Goal: Information Seeking & Learning: Learn about a topic

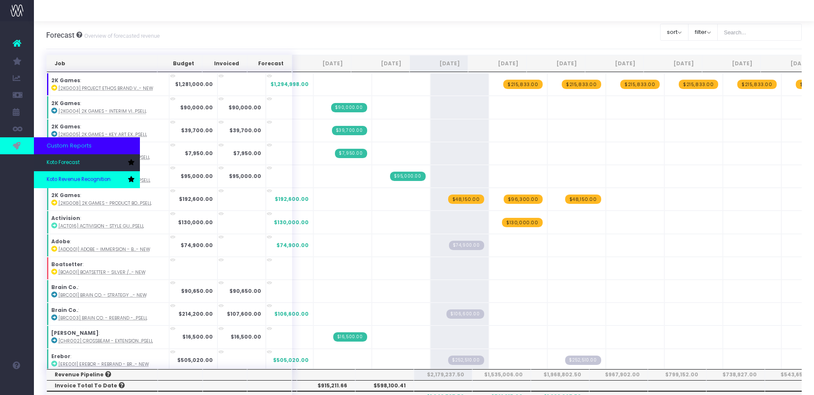
click at [89, 182] on span "Koto Revenue Recognition" at bounding box center [79, 180] width 64 height 8
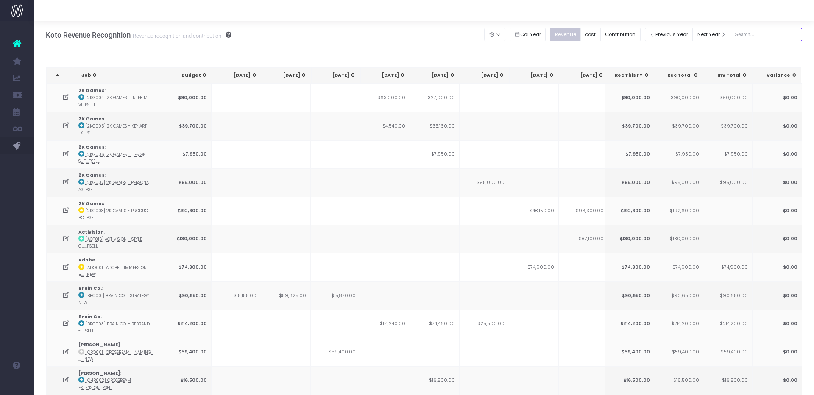
click at [757, 37] on input "text" at bounding box center [766, 34] width 72 height 13
type input "darragh"
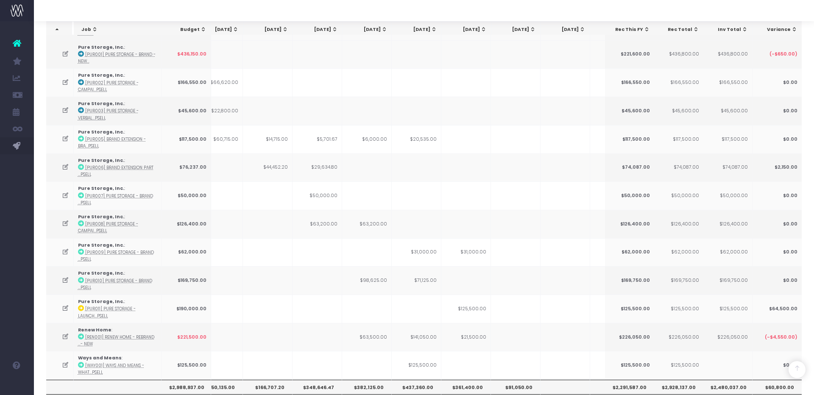
scroll to position [290, 0]
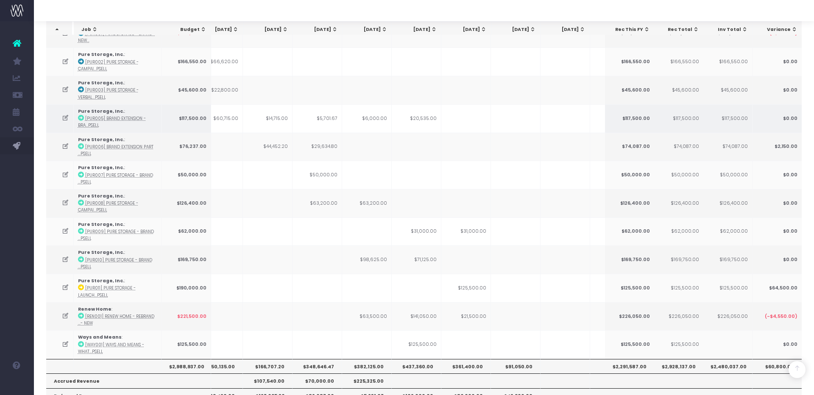
click at [104, 117] on abbr "[PUR005] Brand Extension - Bra...psell" at bounding box center [112, 122] width 68 height 12
click at [93, 105] on td "Pure Storage, Inc. : [PUR005] Brand Extension - Bra...psell" at bounding box center [118, 118] width 88 height 28
click at [96, 116] on abbr "[PUR005] Brand Extension - Bra...psell" at bounding box center [112, 122] width 68 height 12
click at [94, 118] on abbr "[PUR005] Brand Extension - Bra...psell" at bounding box center [112, 122] width 68 height 12
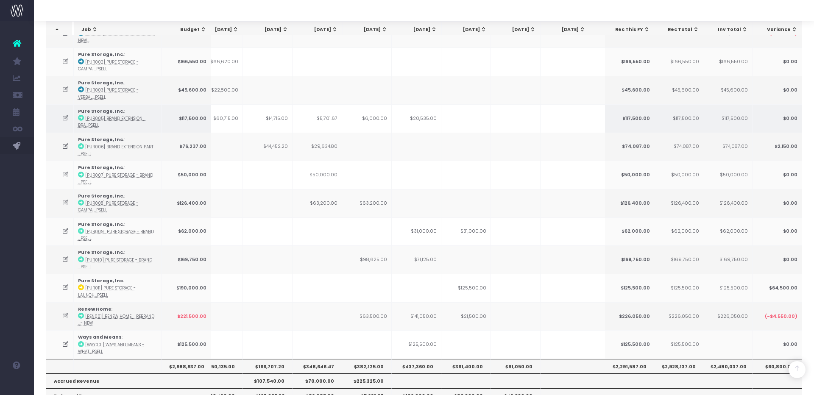
click at [65, 114] on icon at bounding box center [65, 117] width 7 height 7
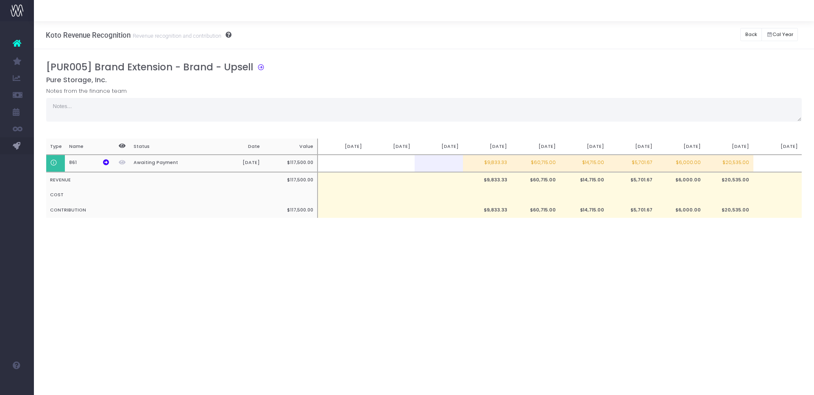
scroll to position [0, 0]
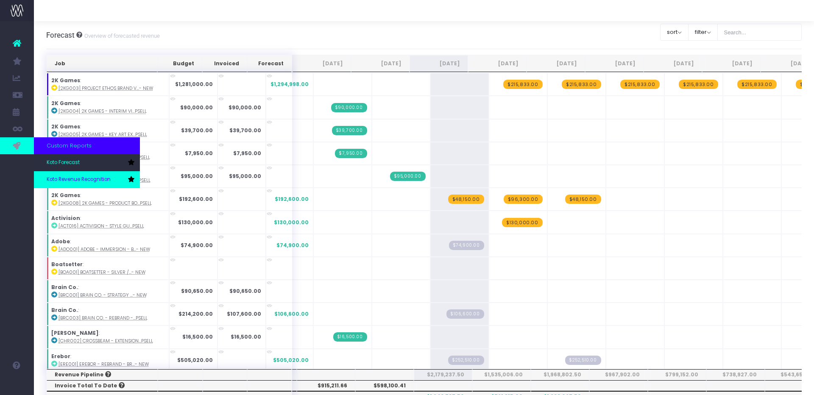
click at [77, 184] on link "Koto Revenue Recognition" at bounding box center [87, 179] width 106 height 17
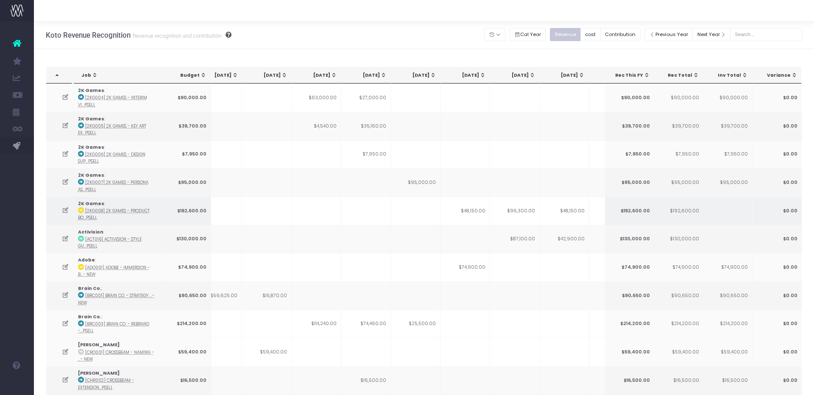
scroll to position [0, 107]
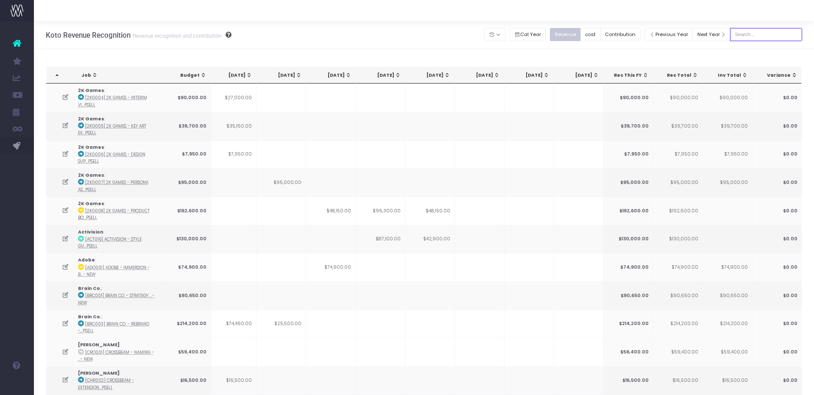
drag, startPoint x: 765, startPoint y: 36, endPoint x: 762, endPoint y: 41, distance: 5.5
click at [765, 36] on input "text" at bounding box center [766, 34] width 72 height 13
type input "[PERSON_NAME]"
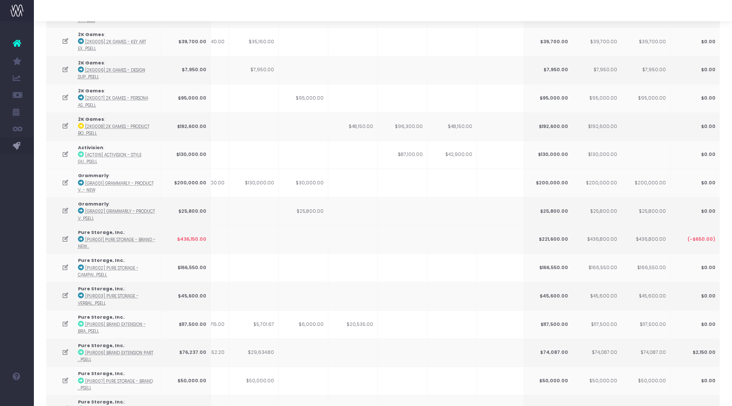
scroll to position [0, 0]
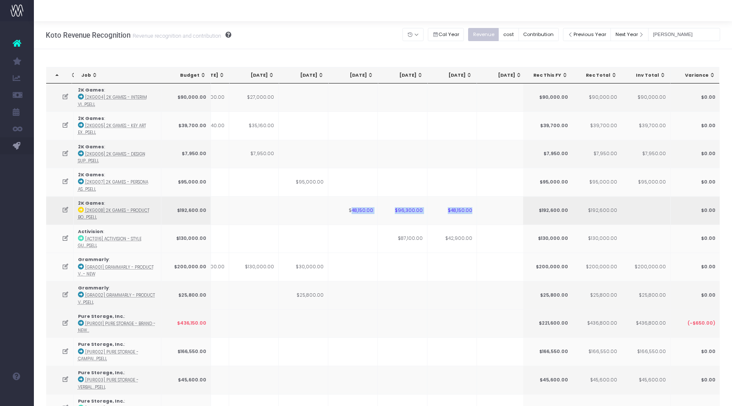
drag, startPoint x: 352, startPoint y: 210, endPoint x: 483, endPoint y: 207, distance: 131.0
click at [483, 207] on tr "2K Games : [2KG008] 2k Games - Product Bo...psell $192,600.00 $48,150.00 $96,30…" at bounding box center [345, 210] width 958 height 28
click at [460, 206] on td "$48,150.00" at bounding box center [453, 210] width 50 height 28
drag, startPoint x: 457, startPoint y: 210, endPoint x: 462, endPoint y: 211, distance: 5.6
click at [463, 211] on td "$48,150.00" at bounding box center [453, 210] width 50 height 28
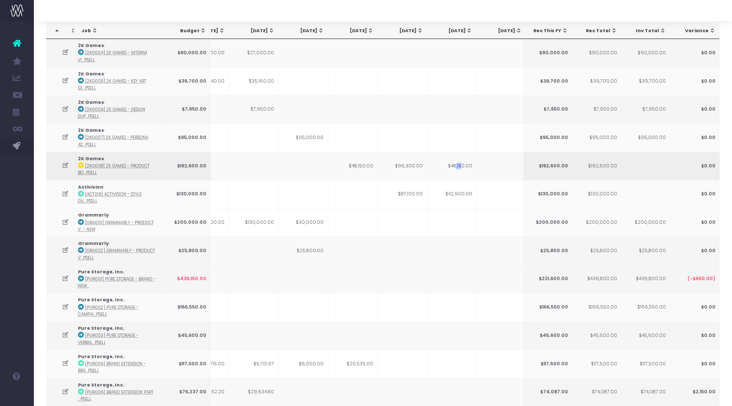
scroll to position [45, 0]
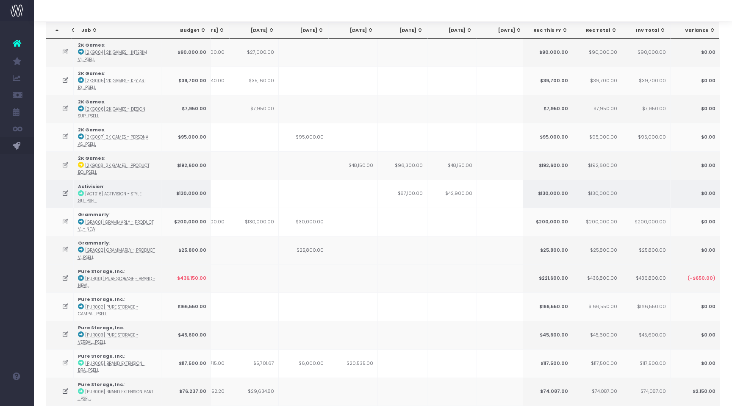
click at [434, 198] on td "$42,900.00" at bounding box center [453, 194] width 50 height 28
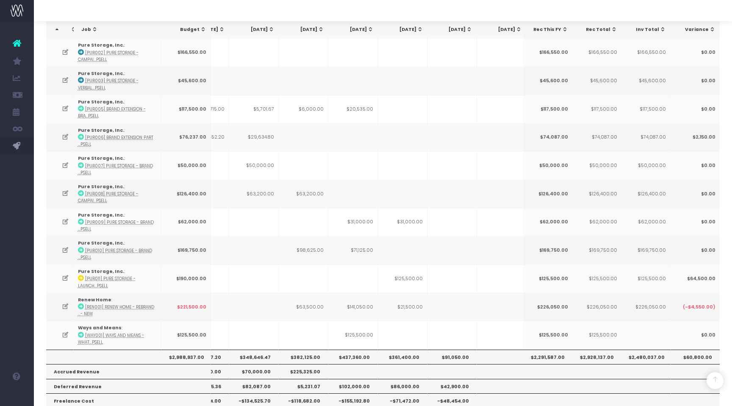
scroll to position [328, 0]
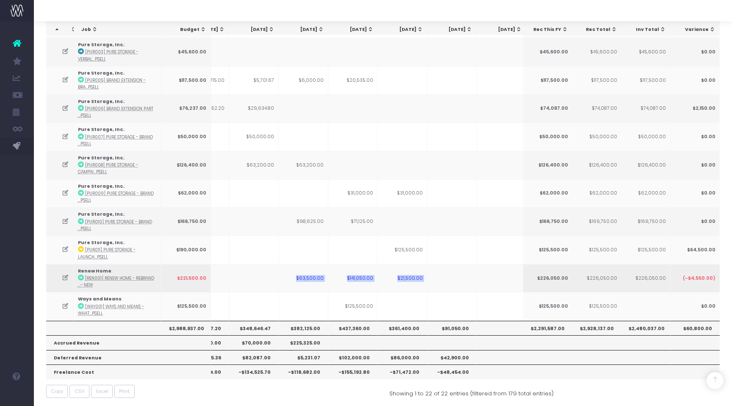
drag, startPoint x: 298, startPoint y: 274, endPoint x: 525, endPoint y: 272, distance: 227.6
click at [525, 272] on tr "Renew Home : [REN001] Renew Home - Rebrand ...- New $221,500.00 $63,500.00 $141…" at bounding box center [345, 278] width 958 height 28
click at [457, 278] on td at bounding box center [453, 278] width 50 height 28
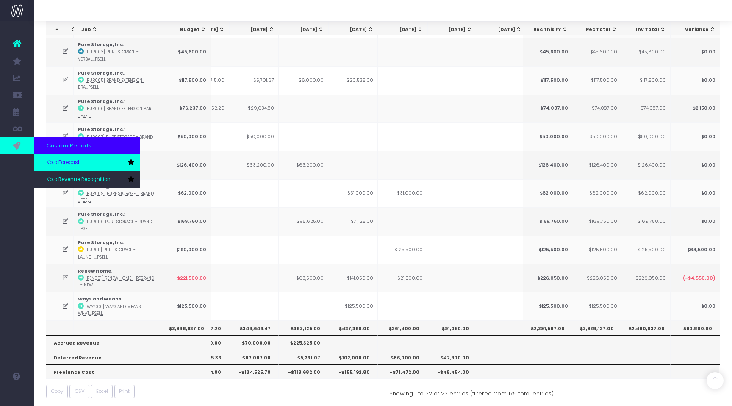
click at [81, 170] on link "Koto Forecast" at bounding box center [87, 162] width 106 height 17
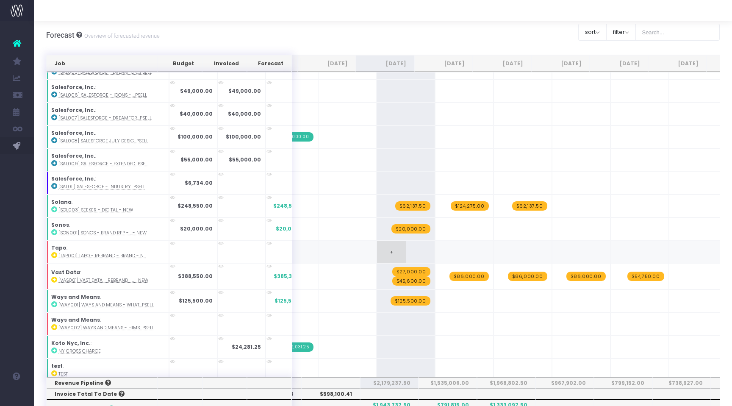
scroll to position [0, 39]
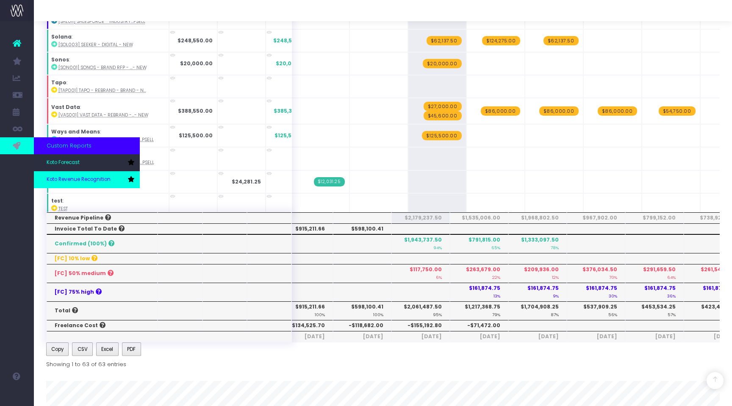
click at [65, 178] on span "Koto Revenue Recognition" at bounding box center [79, 180] width 64 height 8
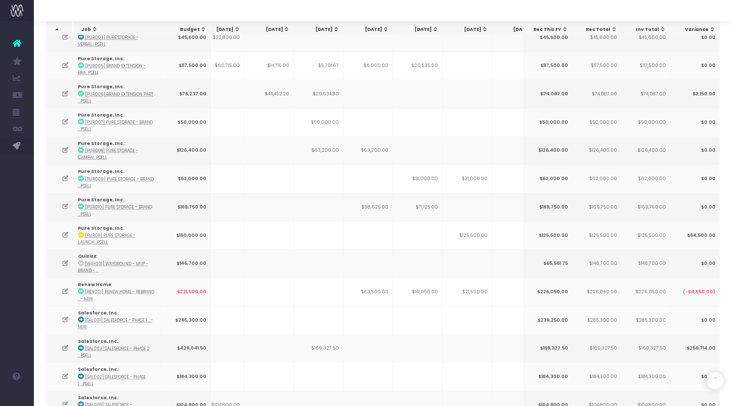
scroll to position [1312, 0]
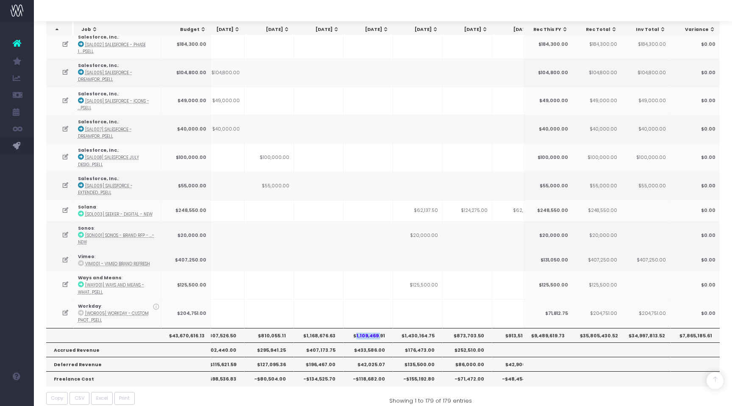
drag, startPoint x: 358, startPoint y: 324, endPoint x: 380, endPoint y: 324, distance: 22.5
click at [380, 328] on th "$1,109,469.91" at bounding box center [369, 335] width 50 height 14
click at [358, 328] on th "$1,109,469.91" at bounding box center [369, 335] width 50 height 14
drag, startPoint x: 405, startPoint y: 324, endPoint x: 434, endPoint y: 324, distance: 28.8
click at [434, 328] on th "$1,430,164.75" at bounding box center [418, 335] width 50 height 14
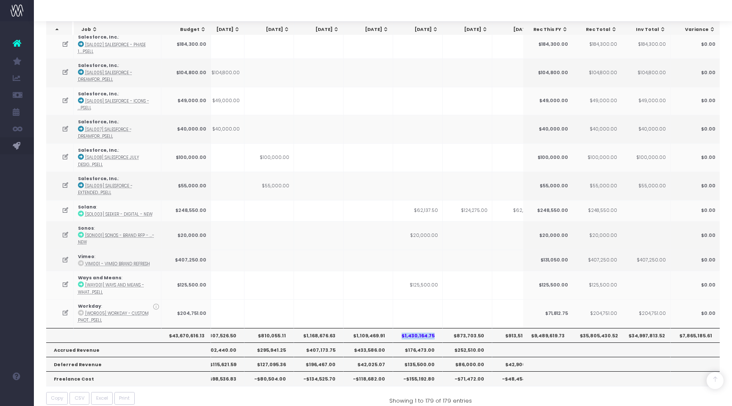
click at [415, 328] on th "$1,430,164.75" at bounding box center [418, 335] width 50 height 14
drag, startPoint x: 354, startPoint y: 325, endPoint x: 429, endPoint y: 323, distance: 75.9
click at [430, 328] on tr "$43,670,616.13 $1,183,608.67 $1,038,934.16 $807,526.50 $810,055.11 $1,168,676.6…" at bounding box center [410, 335] width 958 height 14
click at [376, 328] on th "$1,109,469.91" at bounding box center [369, 335] width 50 height 14
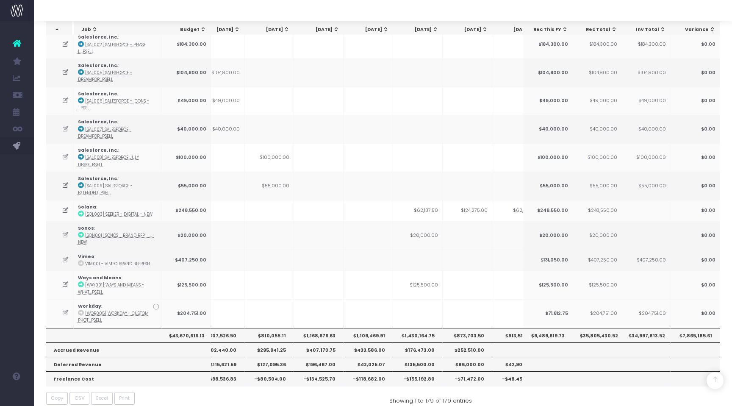
click at [467, 328] on th "$873,703.50" at bounding box center [468, 335] width 50 height 14
drag, startPoint x: 359, startPoint y: 324, endPoint x: 465, endPoint y: 324, distance: 106.4
click at [465, 328] on tr "$43,670,616.13 $1,183,608.67 $1,038,934.16 $807,526.50 $810,055.11 $1,168,676.6…" at bounding box center [410, 335] width 958 height 14
click at [465, 328] on th "$873,703.50" at bounding box center [468, 335] width 50 height 14
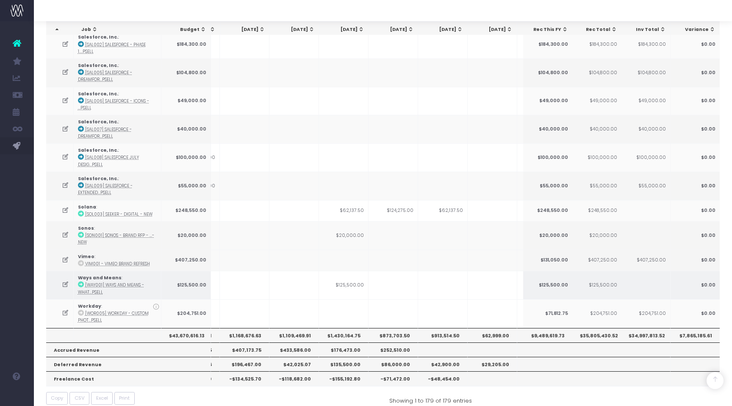
scroll to position [0, 199]
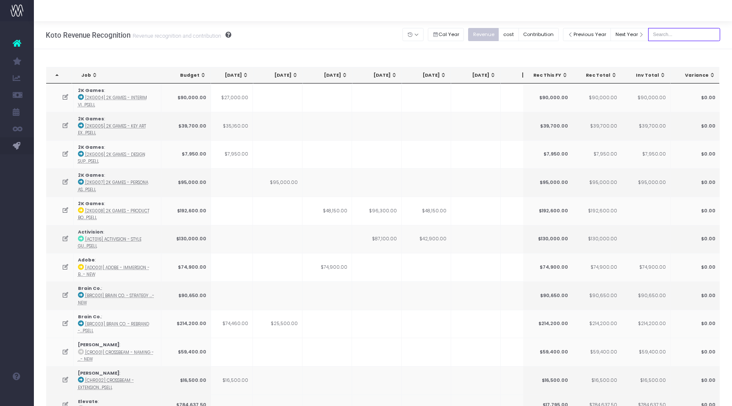
click at [677, 39] on input "text" at bounding box center [685, 34] width 72 height 13
type input "[PERSON_NAME]"
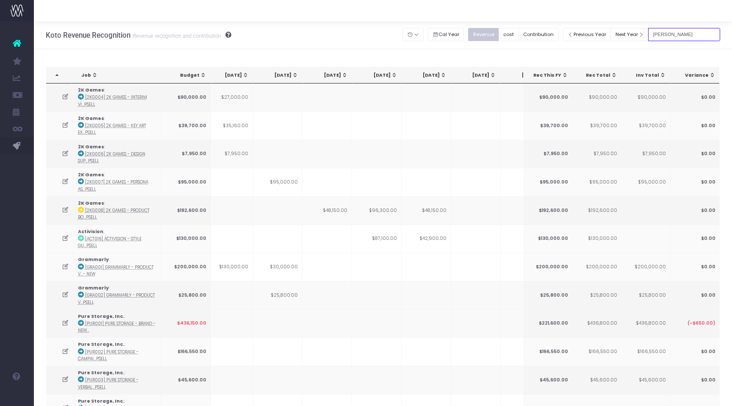
click at [696, 32] on input "[PERSON_NAME]" at bounding box center [685, 34] width 72 height 13
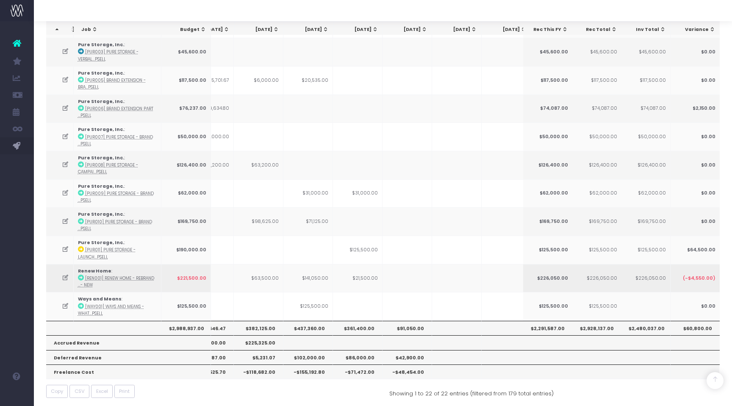
scroll to position [0, 217]
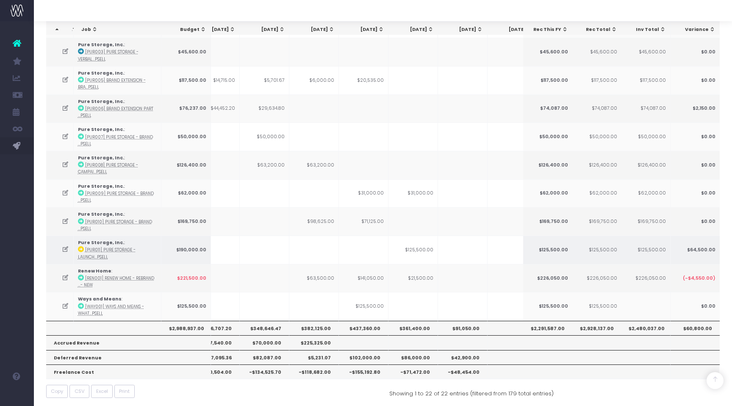
click at [413, 247] on td "$125,500.00" at bounding box center [414, 250] width 50 height 28
click at [387, 245] on td at bounding box center [364, 250] width 50 height 28
drag, startPoint x: 174, startPoint y: 249, endPoint x: 218, endPoint y: 249, distance: 44.1
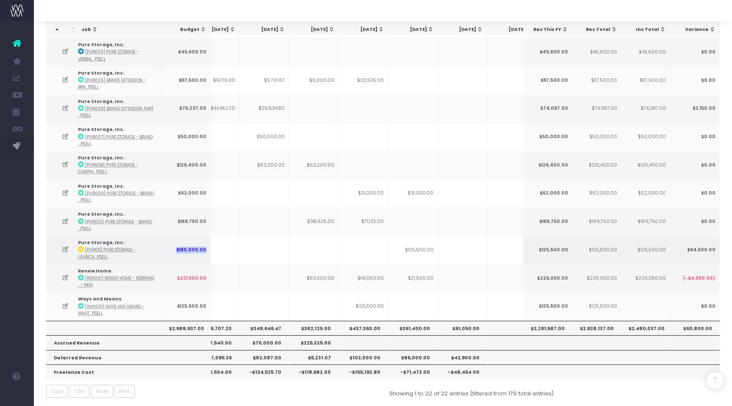
click at [218, 249] on tr "Pure Storage, Inc. : [PUR011] Pure Storage - Launch...psell $190,000.00 $125,50…" at bounding box center [356, 250] width 958 height 28
click at [182, 250] on td "$190,000.00" at bounding box center [186, 250] width 50 height 28
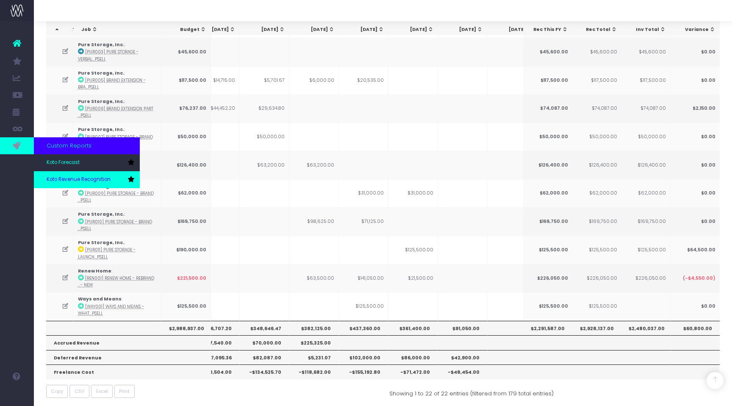
click at [65, 177] on span "Koto Revenue Recognition" at bounding box center [79, 180] width 64 height 8
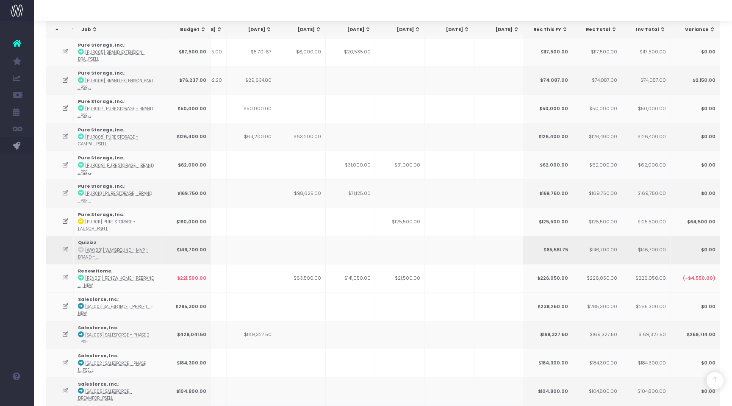
scroll to position [0, 182]
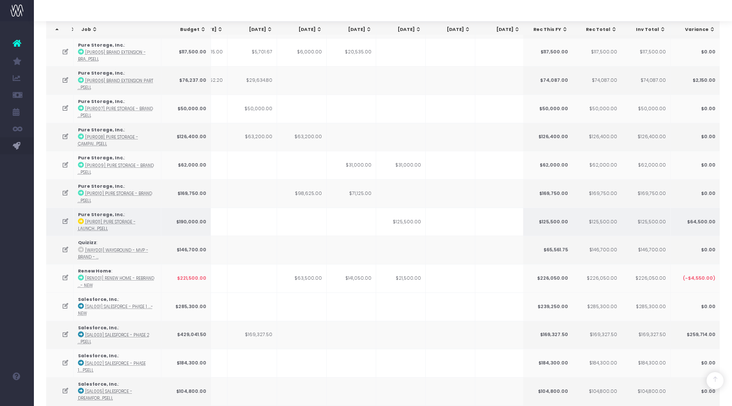
click at [402, 214] on td "$125,500.00" at bounding box center [401, 222] width 50 height 28
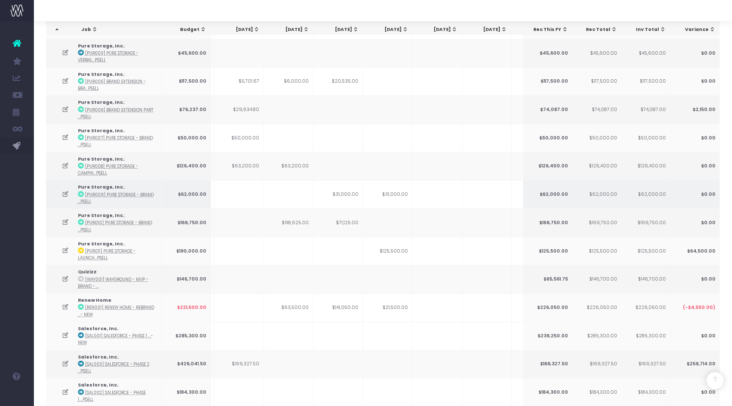
click at [345, 185] on td "$31,000.00" at bounding box center [339, 194] width 50 height 28
click at [353, 188] on td "$31,000.00" at bounding box center [339, 194] width 50 height 28
drag, startPoint x: 345, startPoint y: 186, endPoint x: 404, endPoint y: 186, distance: 58.5
click at [404, 186] on tr "Pure Storage, Inc. : [PUR009] Pure Storage - Brand ...psell $62,000.00 $31,000.…" at bounding box center [330, 194] width 958 height 28
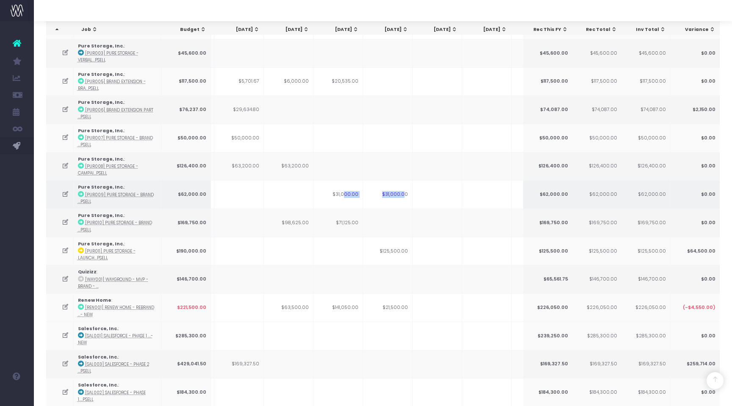
click at [404, 186] on td "$31,000.00" at bounding box center [388, 194] width 50 height 28
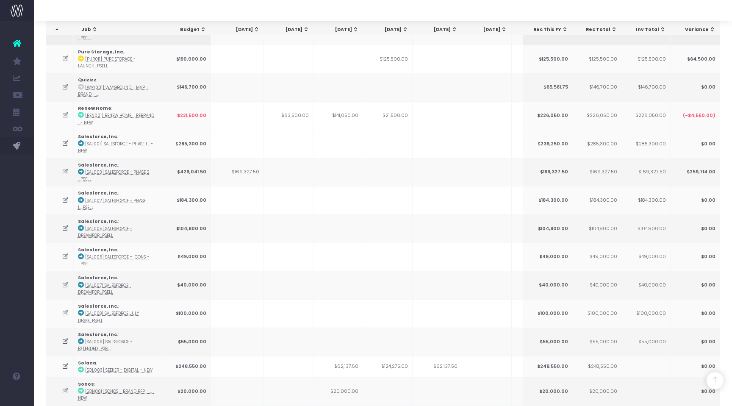
scroll to position [1312, 0]
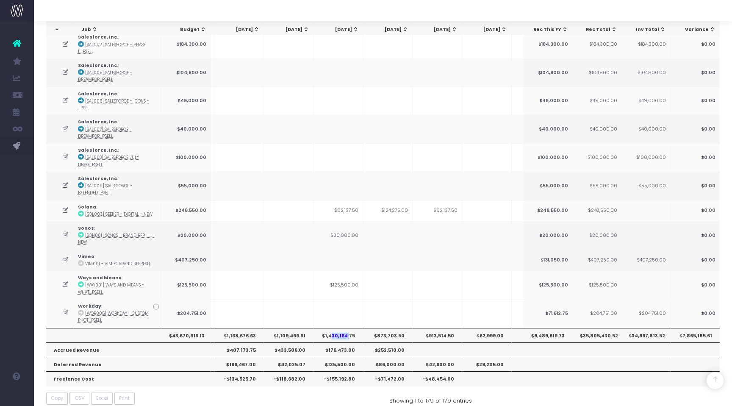
drag, startPoint x: 334, startPoint y: 325, endPoint x: 356, endPoint y: 325, distance: 22.0
click at [356, 328] on th "$1,430,164.75" at bounding box center [339, 335] width 50 height 14
click at [350, 252] on td at bounding box center [339, 260] width 50 height 21
click at [381, 328] on th "$873,703.50" at bounding box center [388, 335] width 50 height 14
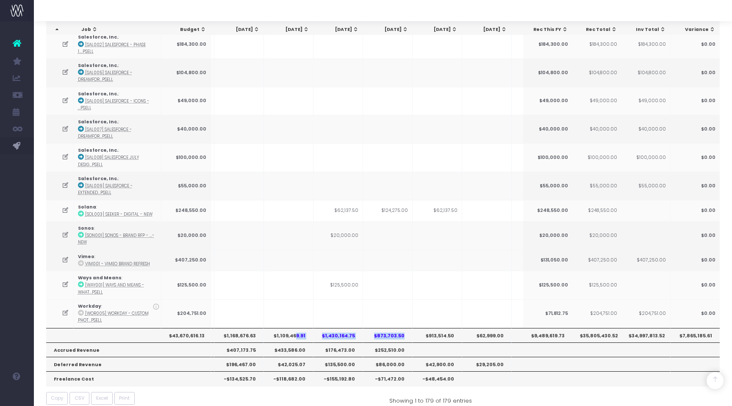
drag, startPoint x: 295, startPoint y: 324, endPoint x: 406, endPoint y: 324, distance: 110.6
click at [406, 328] on tr "$43,670,616.13 $1,183,608.67 $1,038,934.16 $807,526.50 $810,055.11 $1,168,676.6…" at bounding box center [330, 335] width 958 height 14
click at [330, 328] on th "$1,430,164.75" at bounding box center [339, 335] width 50 height 14
click at [287, 328] on th "$1,109,469.91" at bounding box center [289, 335] width 50 height 14
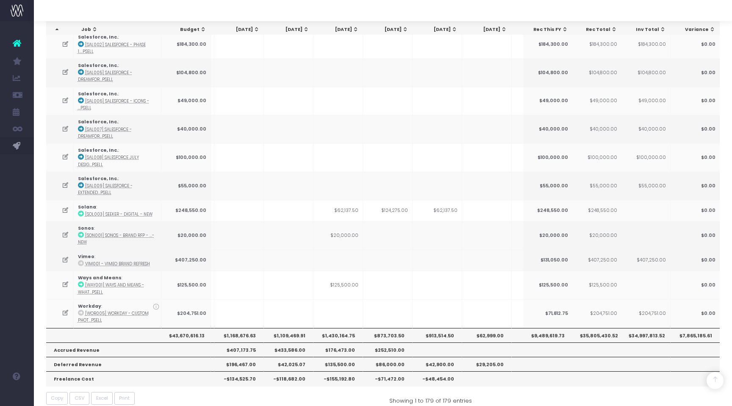
click at [334, 328] on th "$1,430,164.75" at bounding box center [339, 335] width 50 height 14
click at [346, 328] on th "$1,430,164.75" at bounding box center [339, 335] width 50 height 14
drag, startPoint x: 393, startPoint y: 323, endPoint x: 504, endPoint y: 321, distance: 111.1
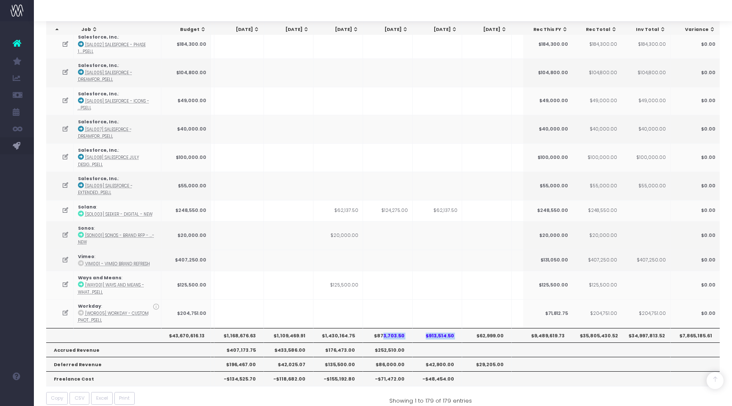
click at [504, 328] on tr "$43,670,616.13 $1,183,608.67 $1,038,934.16 $807,526.50 $810,055.11 $1,168,676.6…" at bounding box center [330, 335] width 958 height 14
click at [334, 328] on th "$1,430,164.75" at bounding box center [339, 335] width 50 height 14
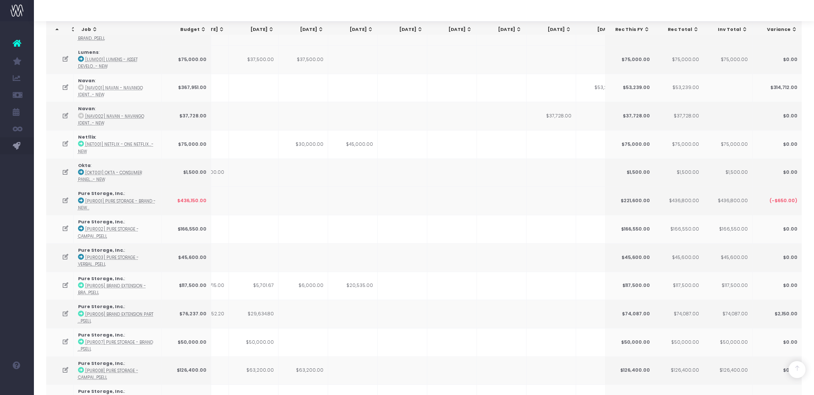
scroll to position [724, 0]
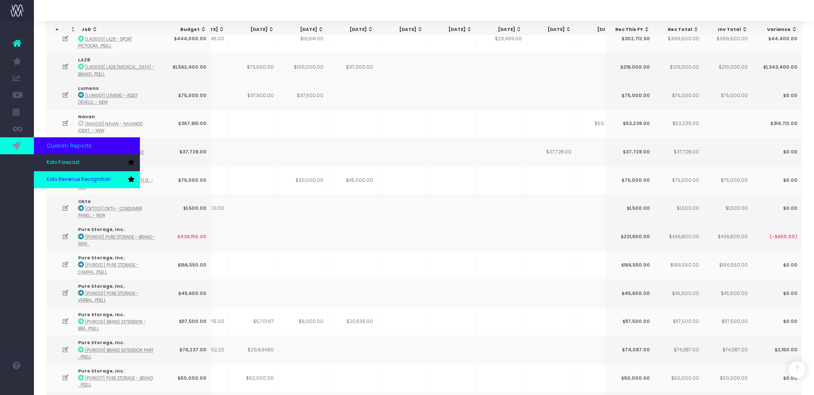
click at [66, 179] on span "Koto Revenue Recognition" at bounding box center [79, 180] width 64 height 8
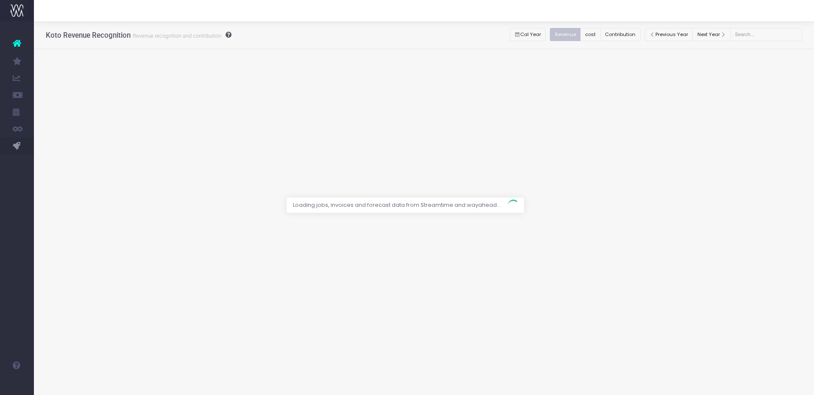
drag, startPoint x: 74, startPoint y: 165, endPoint x: 80, endPoint y: 164, distance: 5.9
click at [68, 164] on span "Koto Forecast" at bounding box center [57, 162] width 21 height 15
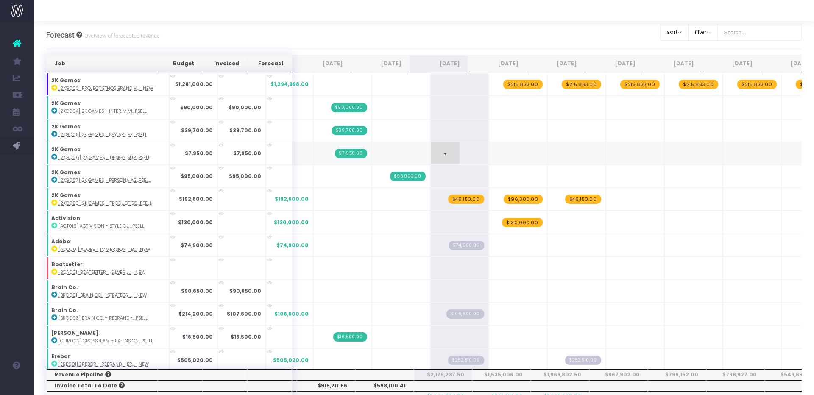
scroll to position [0, 17]
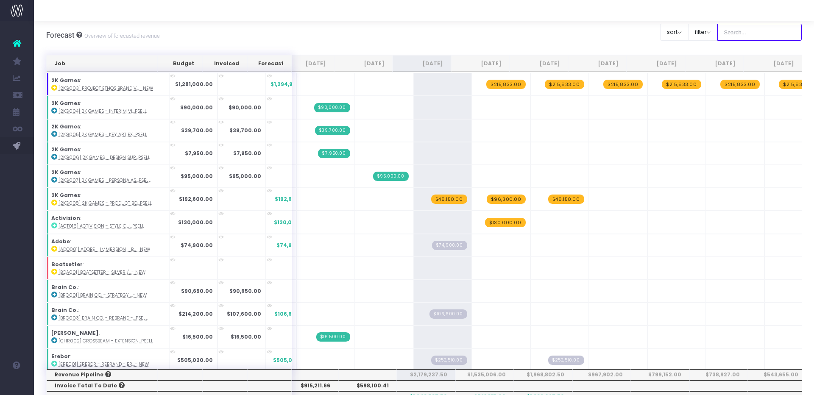
click at [775, 31] on input "text" at bounding box center [759, 32] width 85 height 17
type input "[PERSON_NAME]"
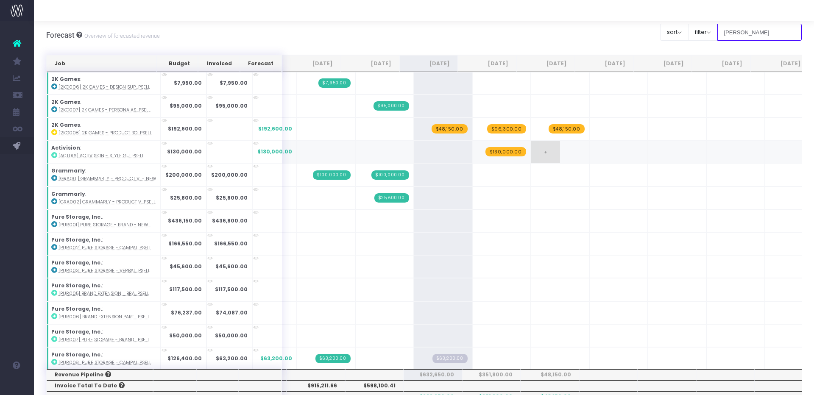
scroll to position [0, 0]
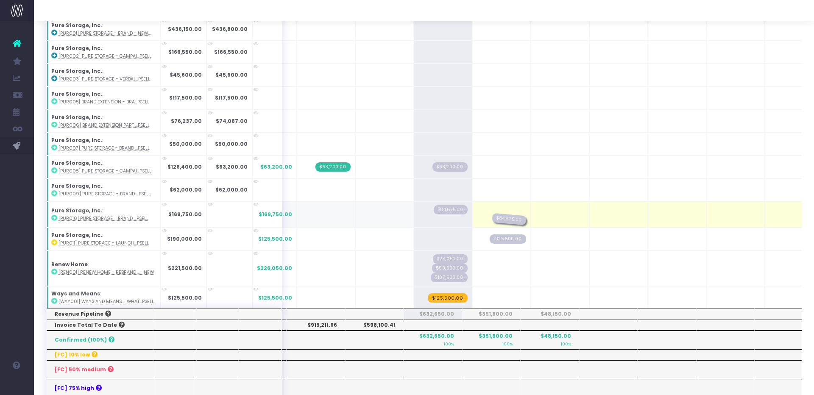
drag, startPoint x: 439, startPoint y: 218, endPoint x: 492, endPoint y: 217, distance: 52.6
